Goal: Task Accomplishment & Management: Manage account settings

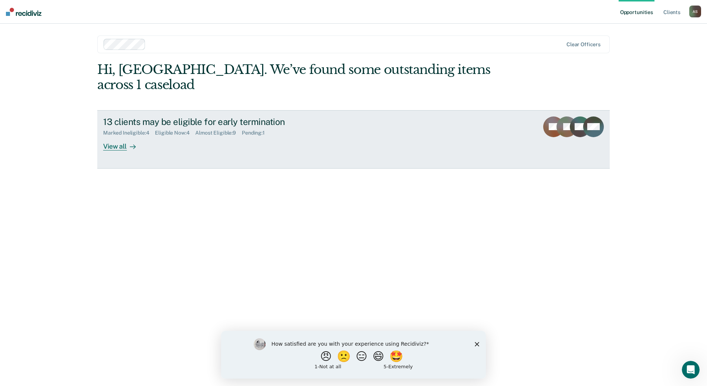
click at [105, 136] on div "View all" at bounding box center [123, 143] width 41 height 14
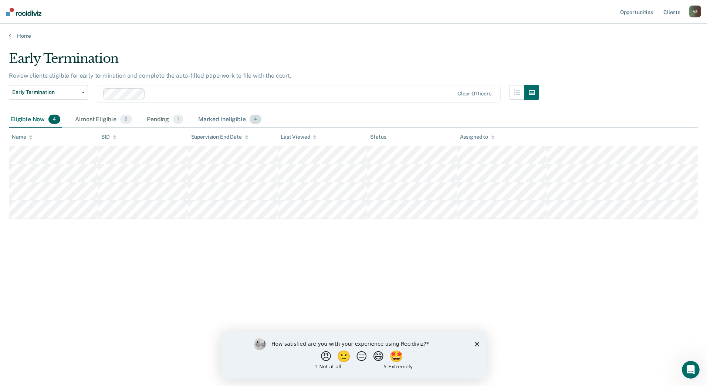
click at [204, 119] on div "Marked Ineligible 4" at bounding box center [230, 120] width 66 height 16
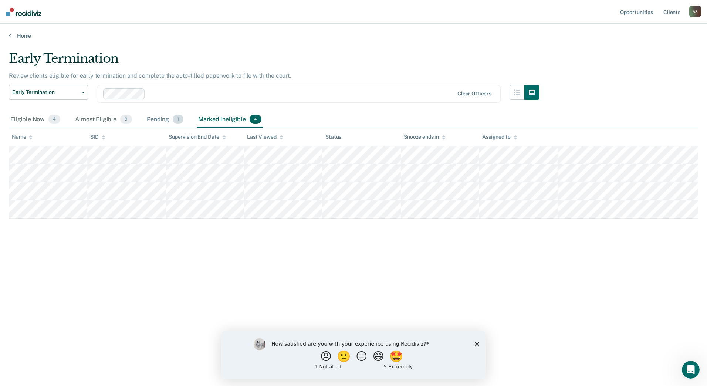
click at [163, 125] on div "Pending 1" at bounding box center [165, 120] width 40 height 16
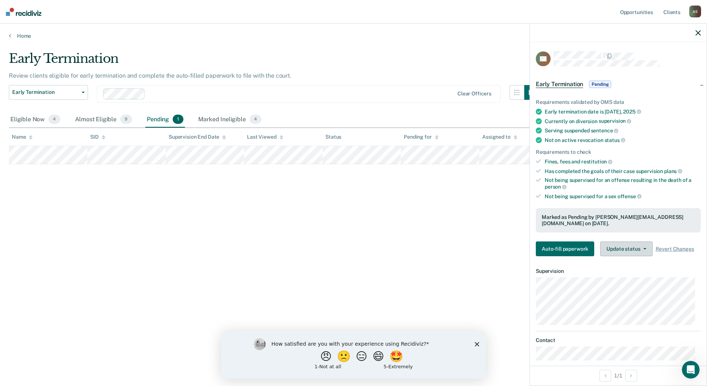
click at [626, 243] on button "Update status" at bounding box center [626, 248] width 52 height 15
click at [628, 272] on button "Mark Ineligible" at bounding box center [635, 278] width 71 height 12
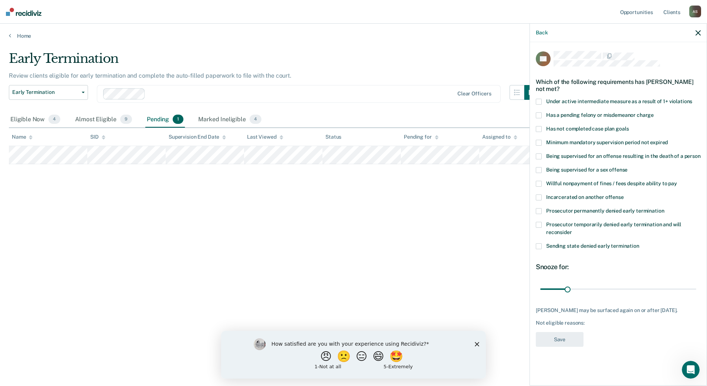
click at [570, 126] on span "Has not completed case plan goals" at bounding box center [587, 129] width 82 height 6
click at [603, 288] on input "range" at bounding box center [618, 288] width 156 height 13
type input "69"
click at [600, 287] on input "range" at bounding box center [618, 288] width 156 height 13
click at [571, 341] on button "Save" at bounding box center [560, 339] width 48 height 15
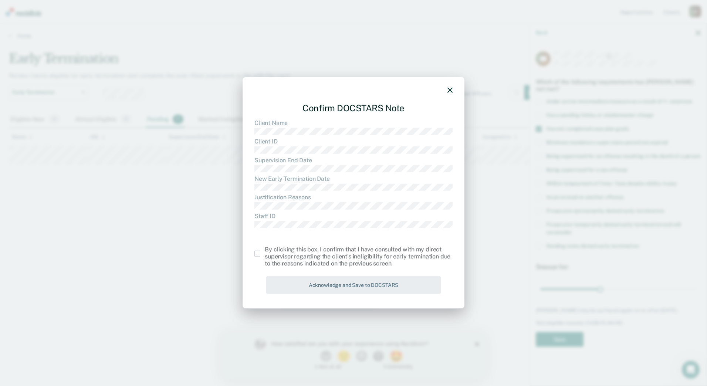
click at [260, 254] on label at bounding box center [259, 254] width 10 height 6
click at [265, 251] on input "checkbox" at bounding box center [265, 251] width 0 height 0
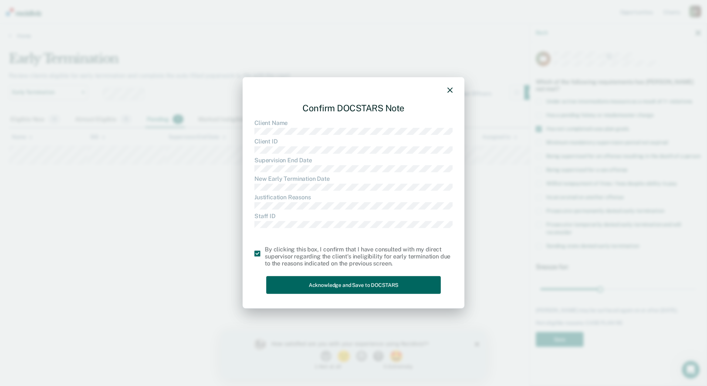
click at [300, 283] on button "Acknowledge and Save to DOCSTARS" at bounding box center [353, 285] width 175 height 18
